Goal: Navigation & Orientation: Find specific page/section

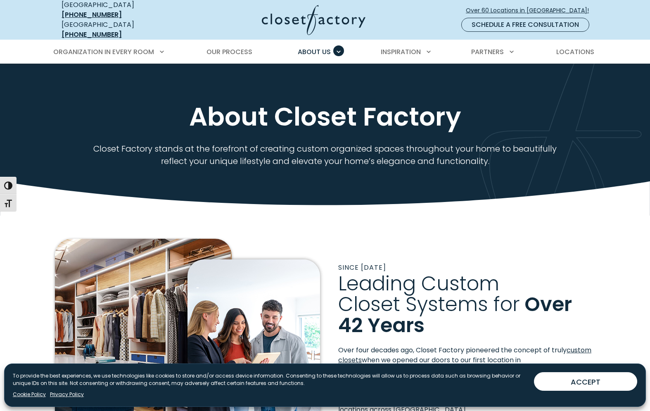
click at [576, 380] on button "ACCEPT" at bounding box center [585, 381] width 103 height 19
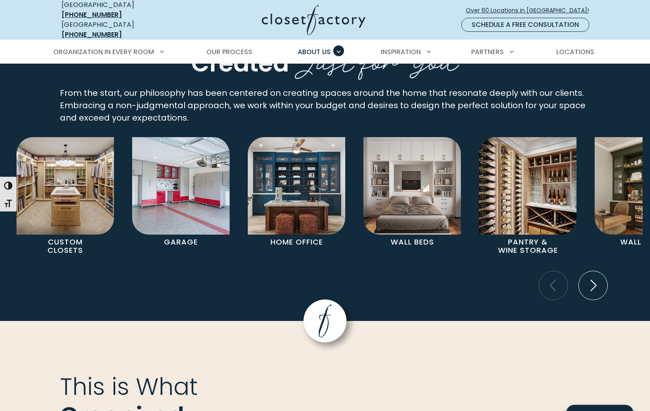
scroll to position [1558, 0]
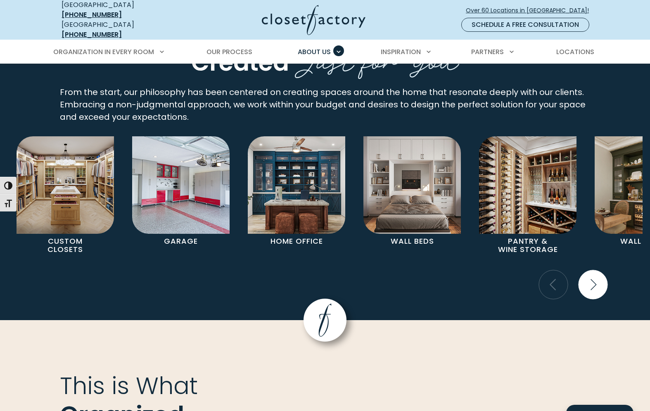
click at [592, 279] on icon "Next slide" at bounding box center [594, 284] width 6 height 11
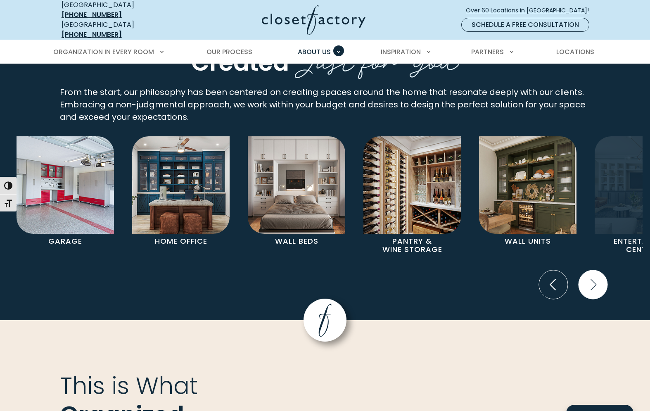
click at [592, 279] on icon "Next slide" at bounding box center [594, 284] width 6 height 11
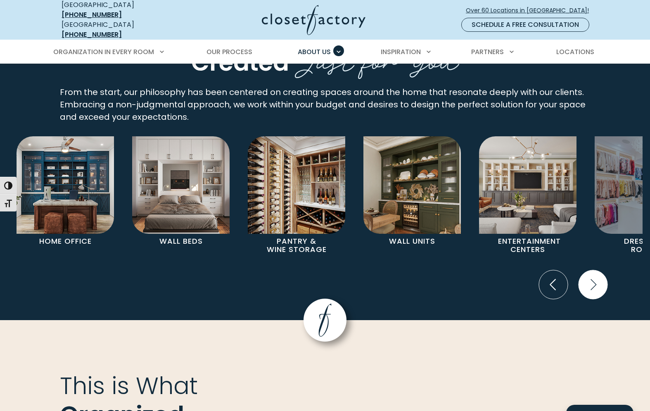
click at [592, 273] on icon "Next slide" at bounding box center [593, 284] width 29 height 29
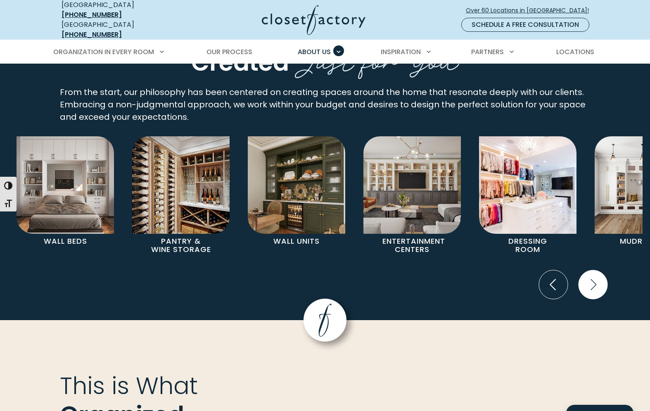
click at [592, 273] on icon "Next slide" at bounding box center [594, 285] width 36 height 36
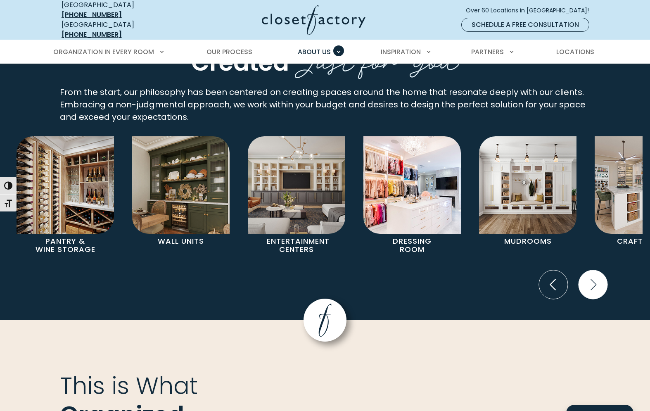
click at [592, 273] on icon "Next slide" at bounding box center [593, 284] width 29 height 29
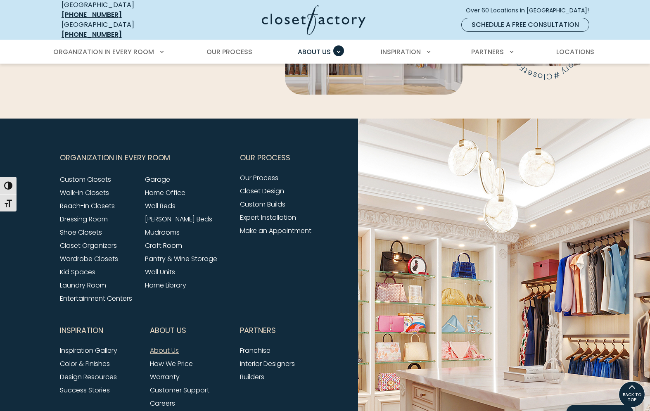
scroll to position [2013, 0]
click at [97, 346] on link "Inspiration Gallery" at bounding box center [88, 351] width 57 height 10
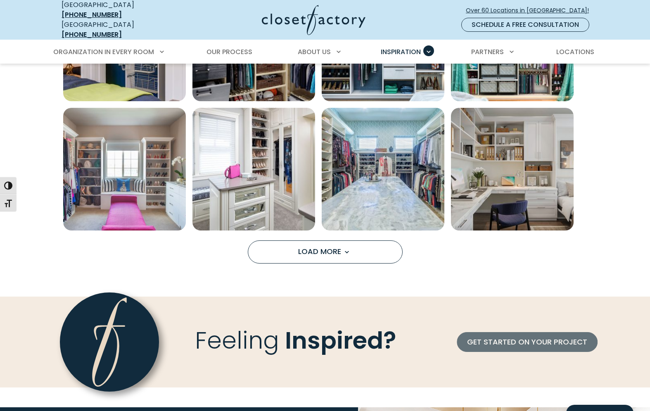
scroll to position [634, 0]
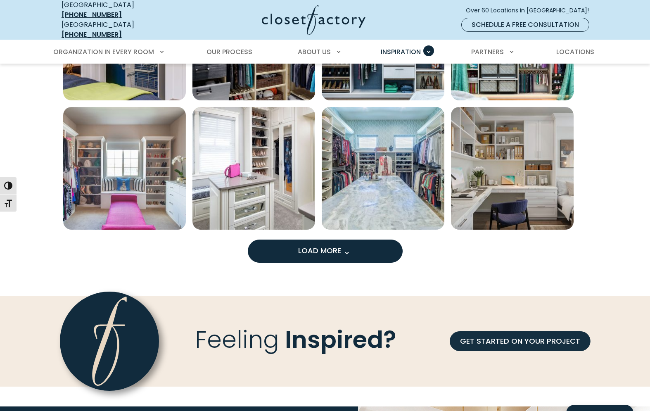
click at [355, 247] on button "Load More" at bounding box center [325, 251] width 155 height 23
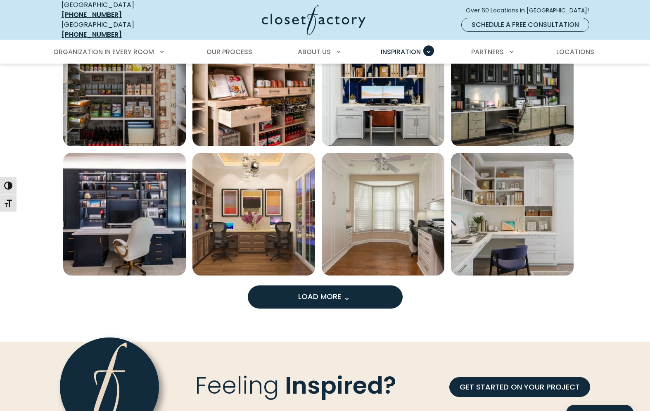
scroll to position [1107, 0]
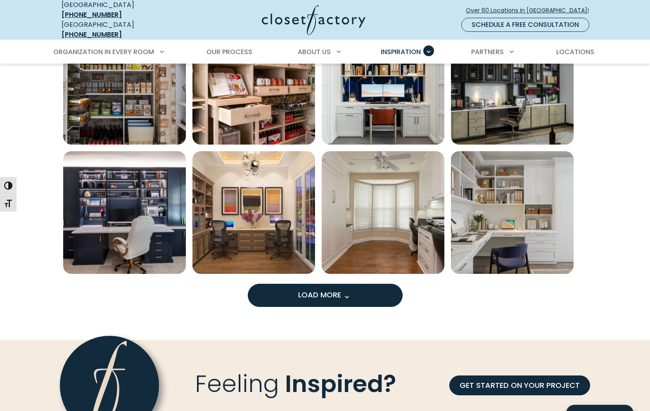
click at [291, 292] on button "Load More" at bounding box center [325, 295] width 155 height 23
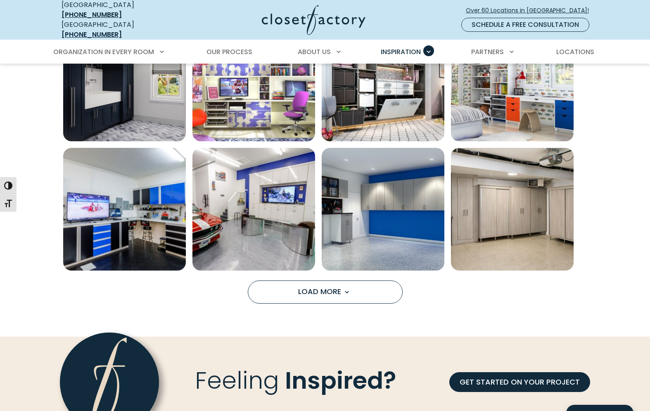
scroll to position [1629, 0]
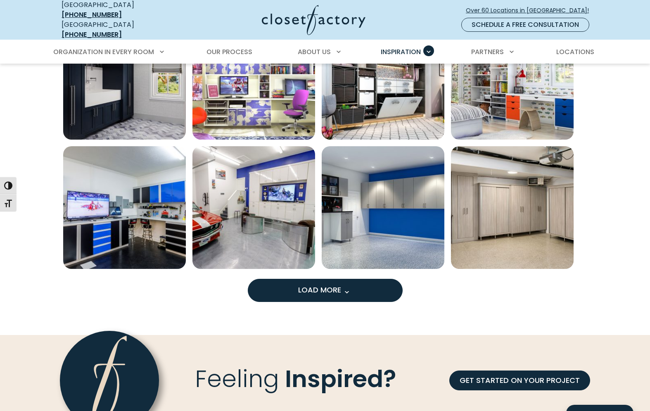
click at [344, 287] on span "Load more inspiration gallery images" at bounding box center [346, 292] width 11 height 11
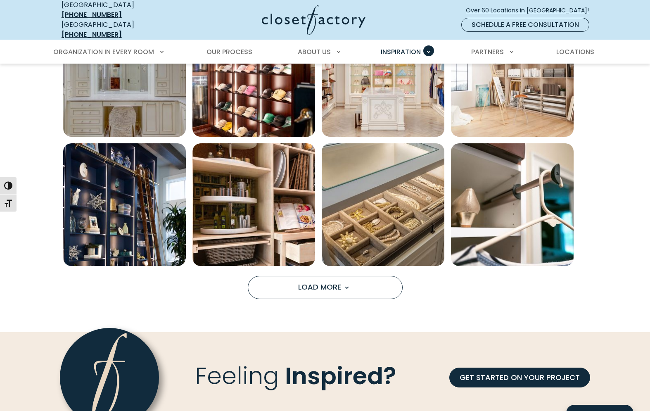
scroll to position [2150, 0]
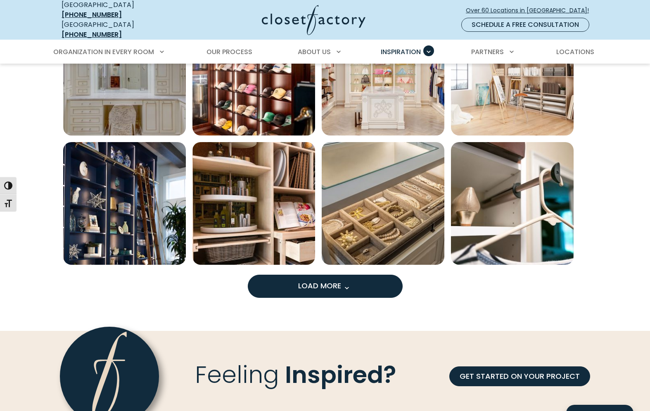
click at [301, 287] on button "Load More" at bounding box center [325, 286] width 155 height 23
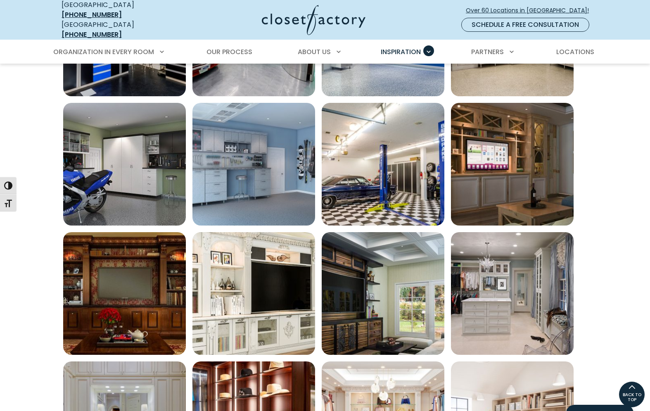
scroll to position [1801, 0]
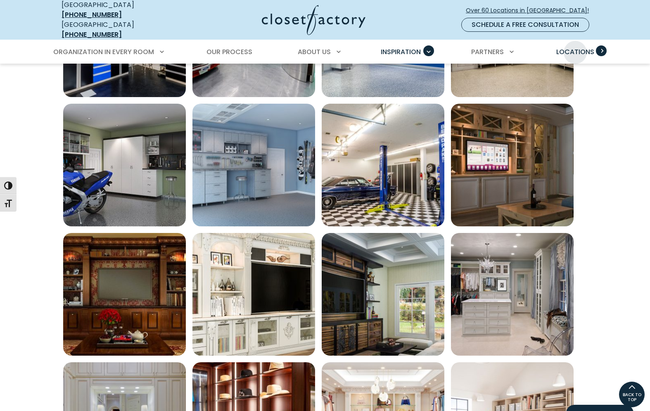
click at [576, 47] on span "Locations" at bounding box center [576, 52] width 38 height 10
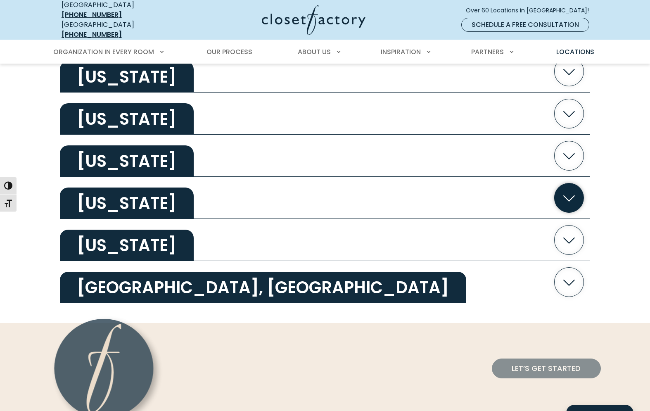
scroll to position [1601, 0]
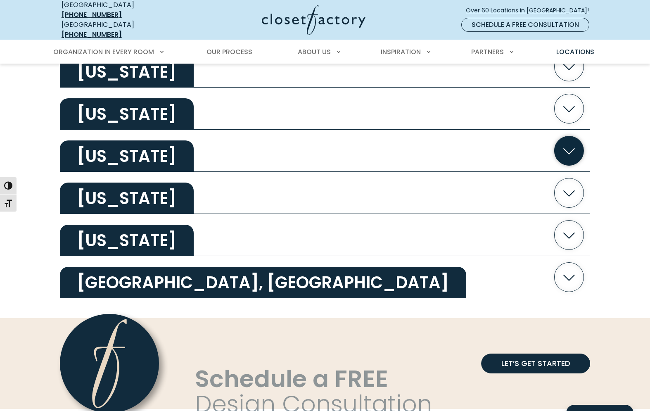
click at [568, 145] on icon "button" at bounding box center [569, 150] width 29 height 29
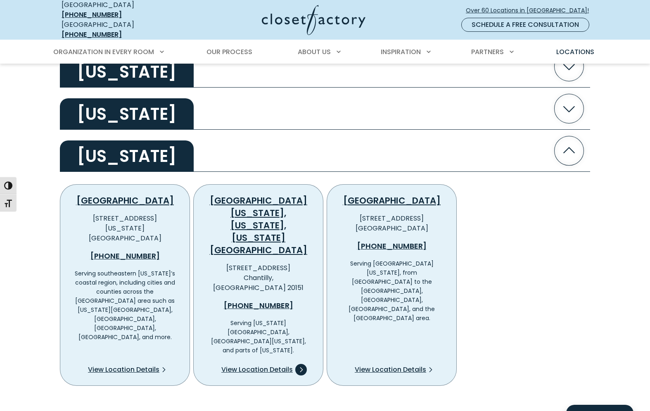
click at [261, 365] on span "View Location Details" at bounding box center [256, 370] width 71 height 10
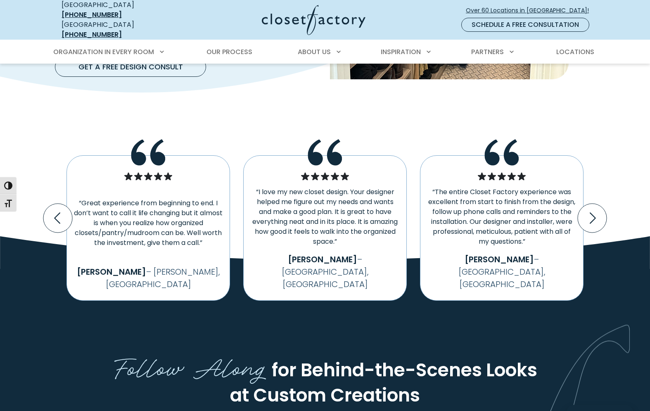
scroll to position [1589, 0]
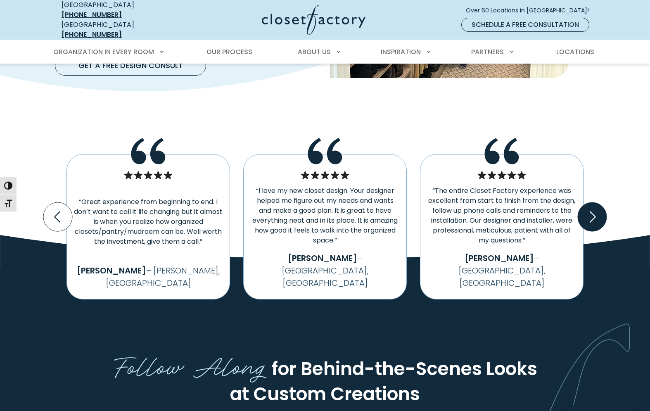
click at [595, 202] on icon "Next slide" at bounding box center [592, 216] width 29 height 29
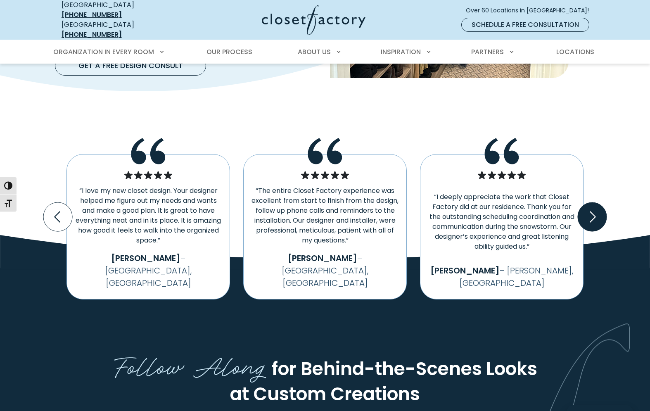
click at [594, 202] on icon "Next slide" at bounding box center [592, 216] width 29 height 29
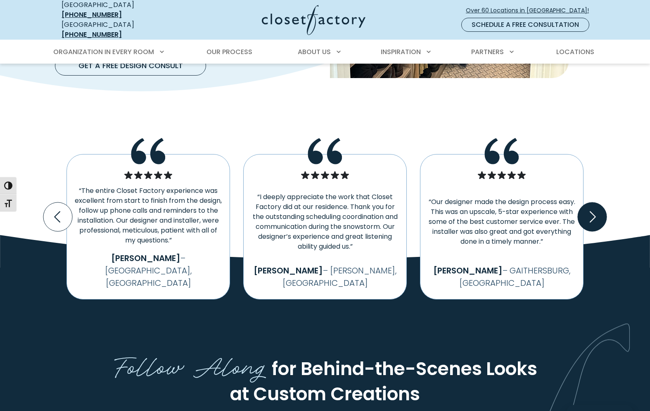
click at [594, 202] on icon "Next slide" at bounding box center [592, 216] width 29 height 29
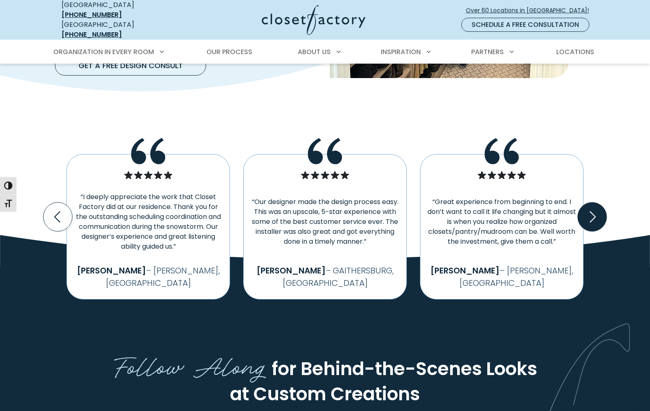
click at [594, 202] on icon "Next slide" at bounding box center [592, 216] width 29 height 29
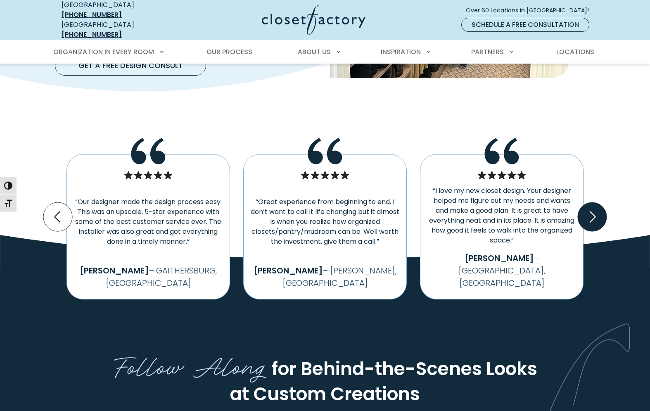
click at [594, 202] on icon "Next slide" at bounding box center [592, 216] width 29 height 29
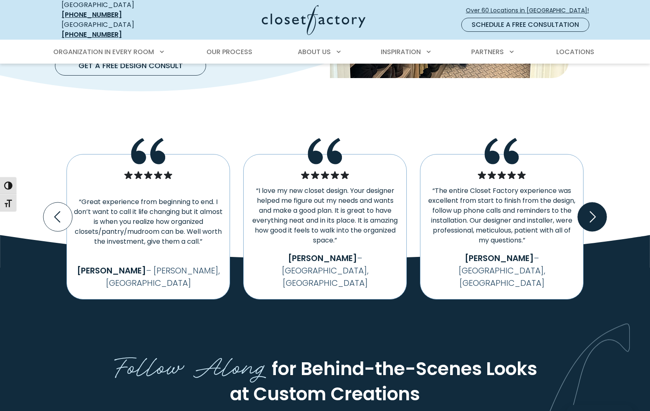
click at [594, 202] on icon "Next slide" at bounding box center [592, 216] width 29 height 29
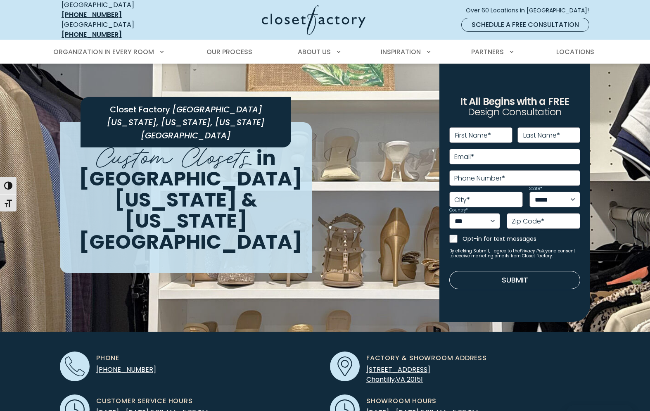
scroll to position [0, 0]
